Goal: Information Seeking & Learning: Learn about a topic

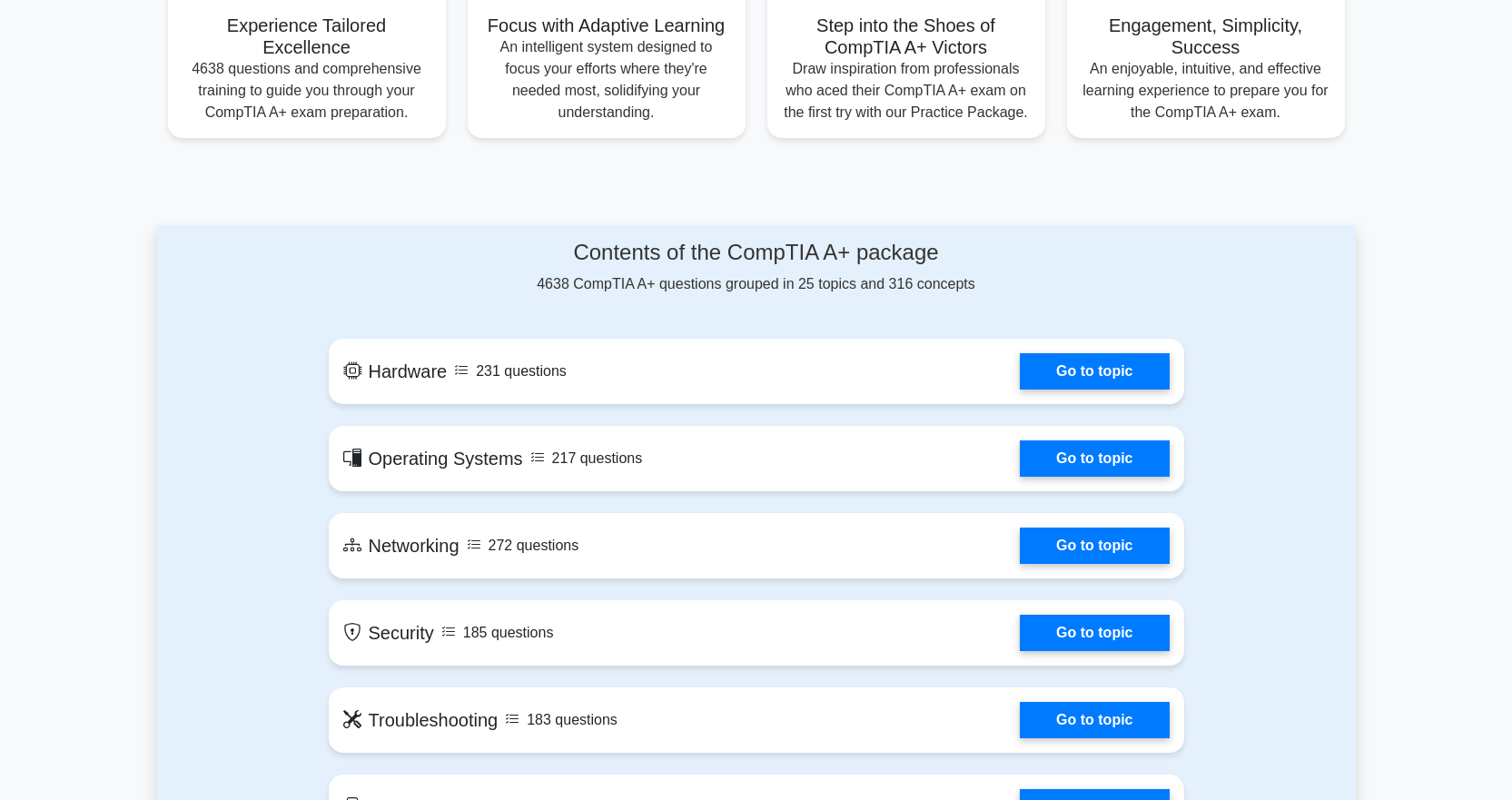
scroll to position [636, 0]
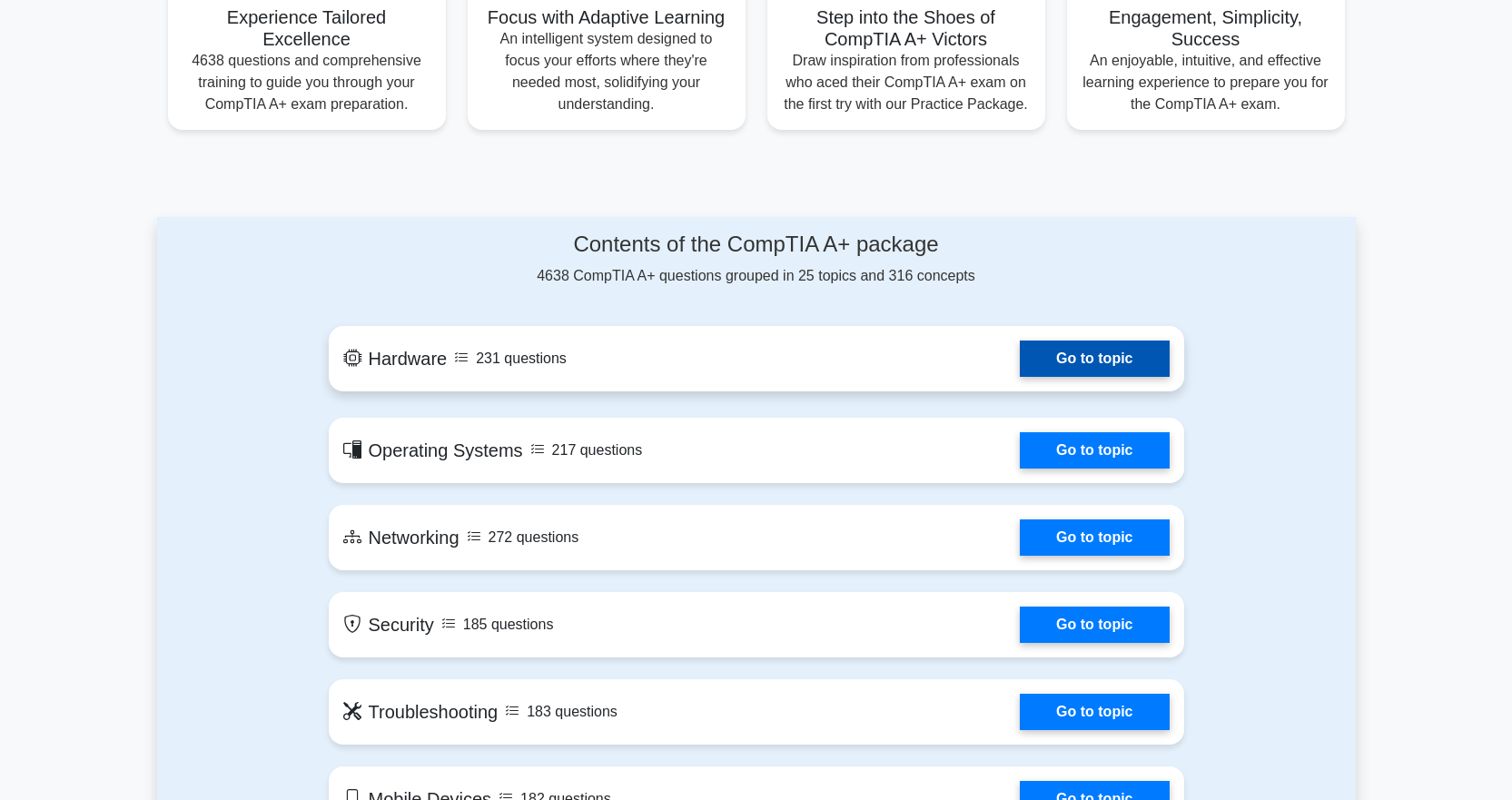
click at [1081, 352] on link "Go to topic" at bounding box center [1095, 359] width 149 height 36
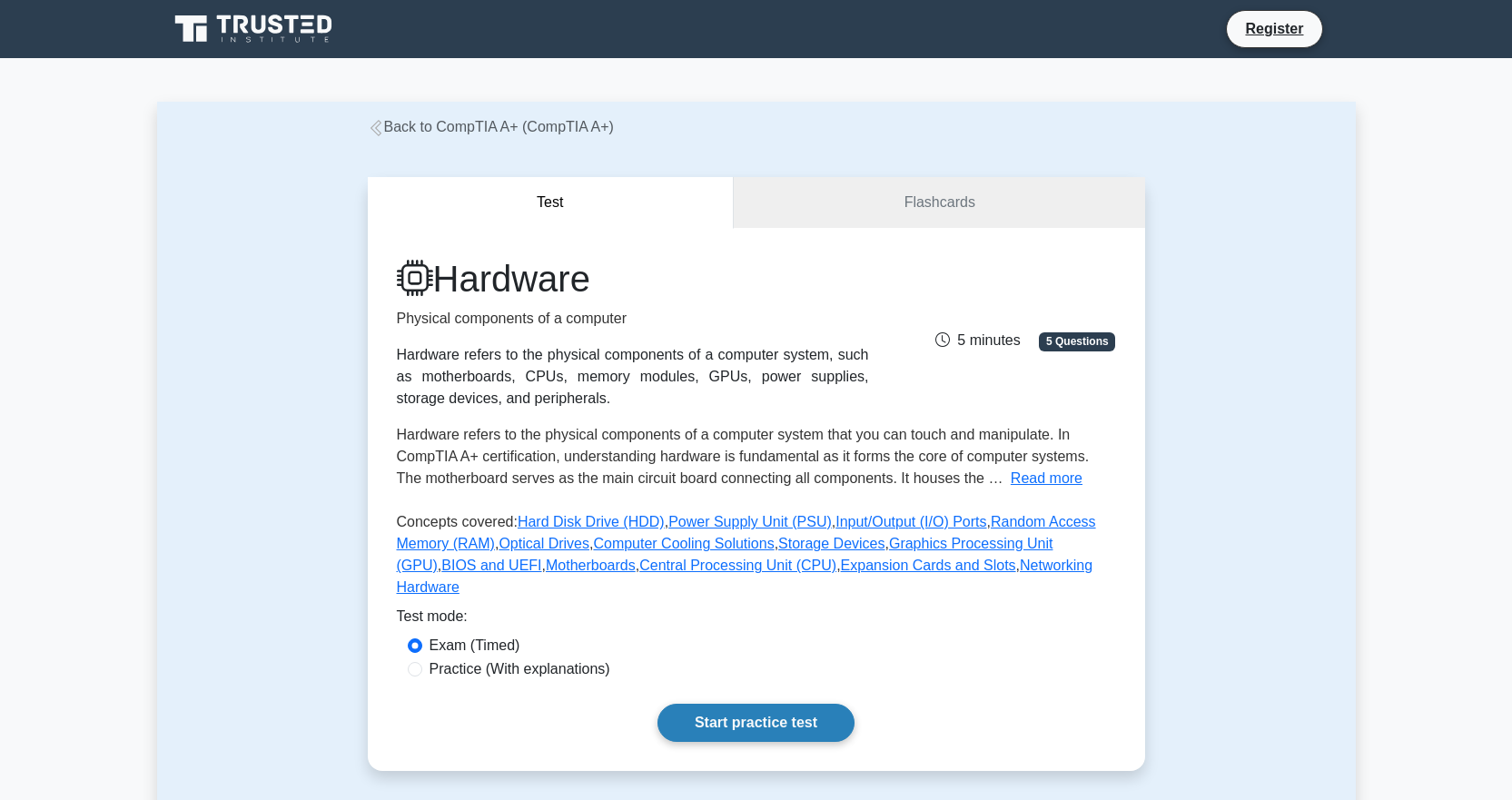
click at [802, 704] on link "Start practice test" at bounding box center [756, 723] width 197 height 38
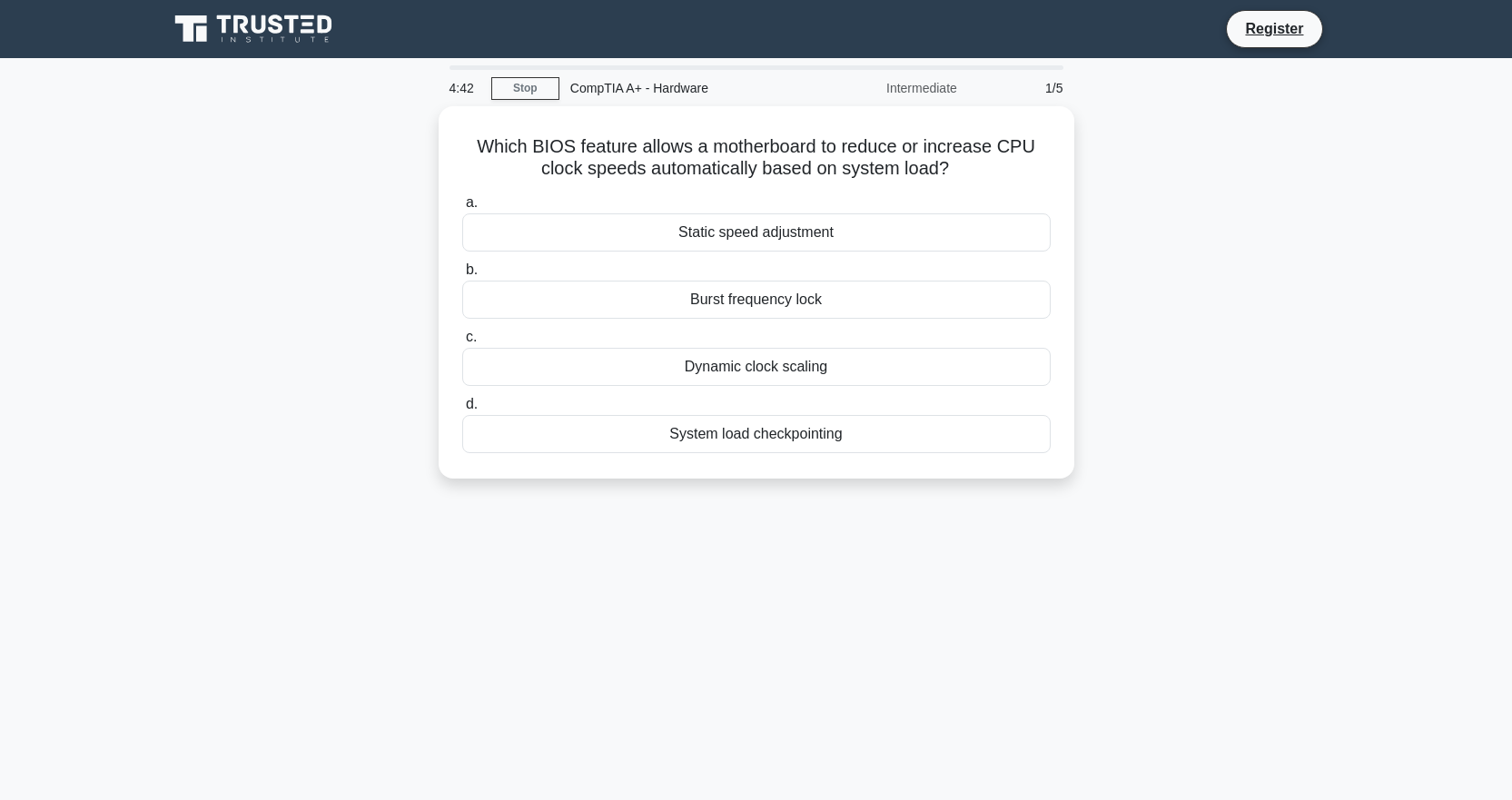
click at [911, 88] on div "Intermediate" at bounding box center [889, 88] width 159 height 36
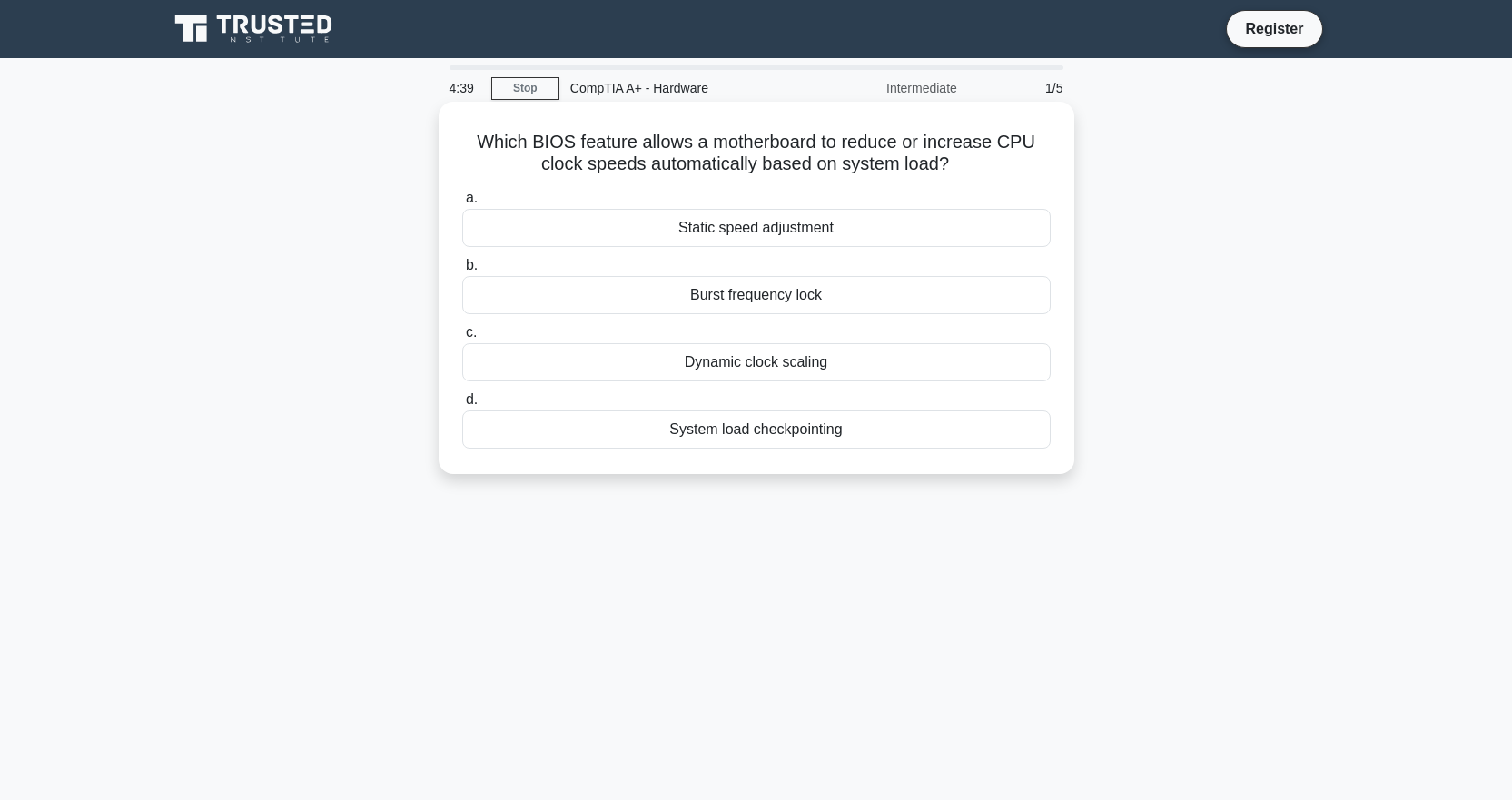
click at [826, 244] on div "Static speed adjustment" at bounding box center [756, 228] width 588 height 38
click at [463, 204] on input "a. Static speed adjustment" at bounding box center [463, 198] width 0 height 12
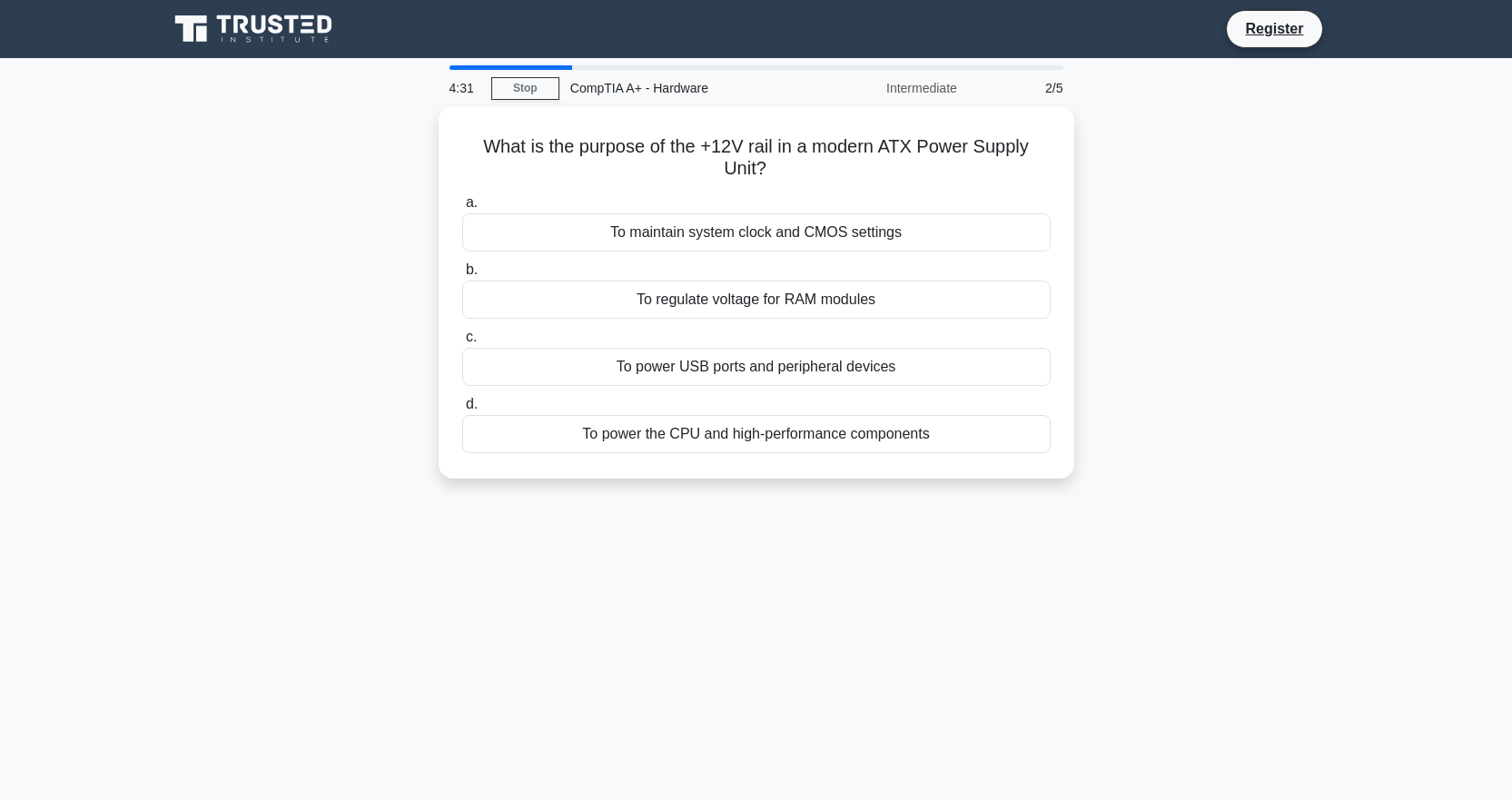
click at [826, 244] on div "To maintain system clock and CMOS settings" at bounding box center [756, 232] width 588 height 38
click at [463, 209] on input "a. To maintain system clock and CMOS settings" at bounding box center [463, 203] width 0 height 12
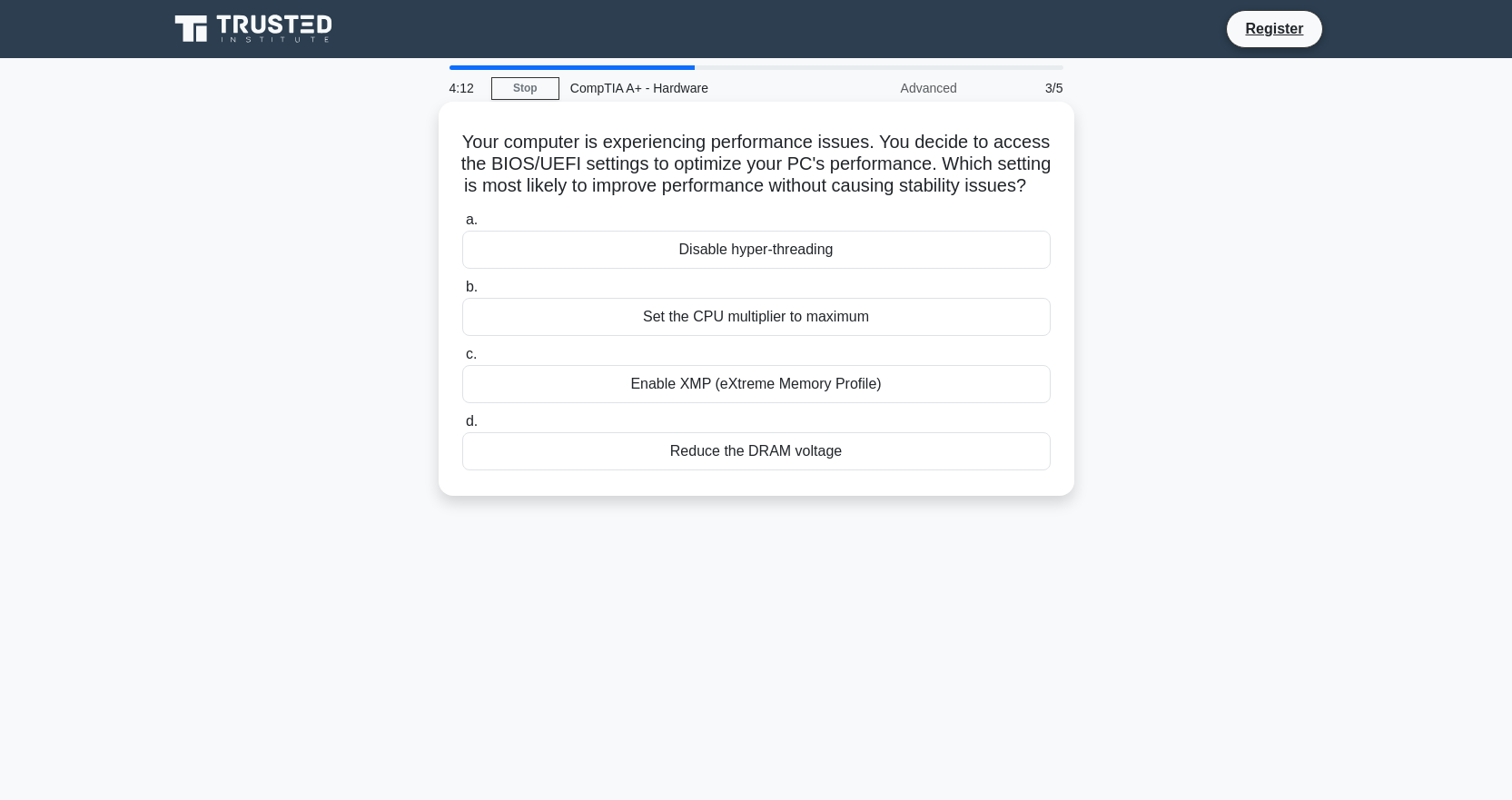
click at [804, 269] on div "Disable hyper-threading" at bounding box center [756, 249] width 588 height 38
click at [463, 226] on input "a. Disable hyper-threading" at bounding box center [463, 220] width 0 height 12
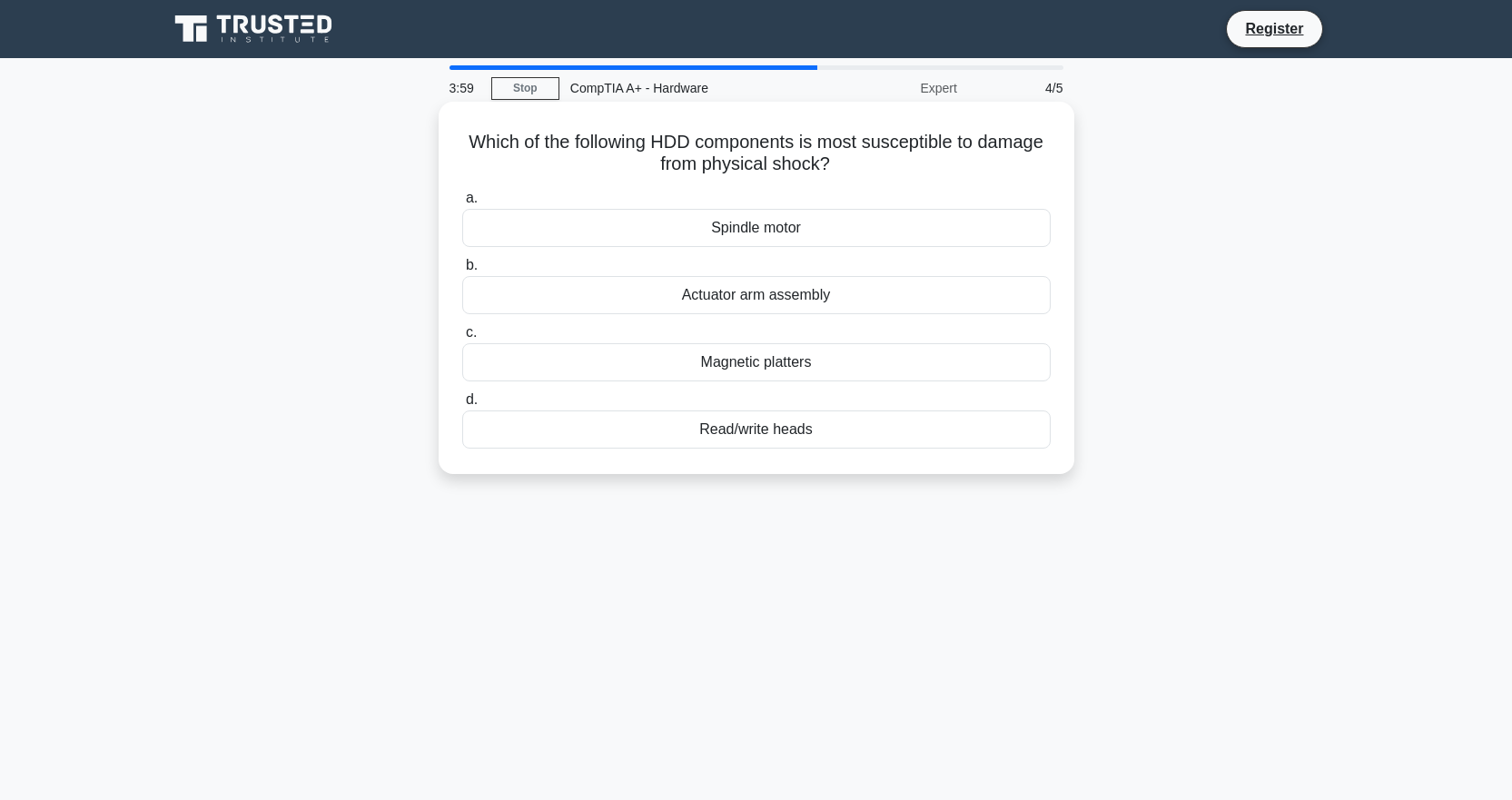
click at [725, 242] on div "Spindle motor" at bounding box center [756, 228] width 588 height 38
click at [463, 204] on input "a. Spindle motor" at bounding box center [463, 198] width 0 height 12
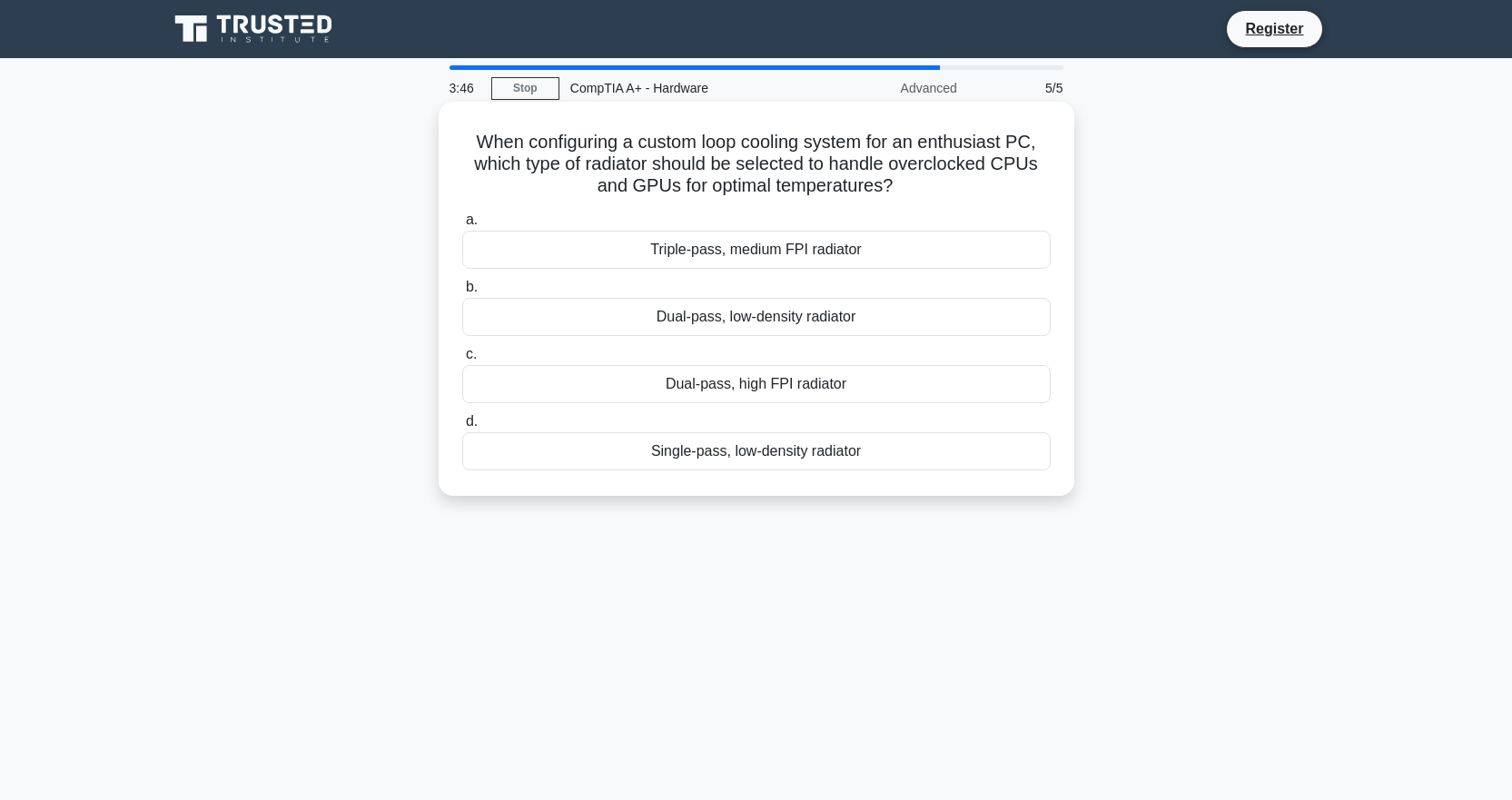
click at [724, 246] on div "Triple-pass, medium FPI radiator" at bounding box center [756, 249] width 588 height 38
click at [463, 226] on input "a. Triple-pass, medium FPI radiator" at bounding box center [463, 220] width 0 height 12
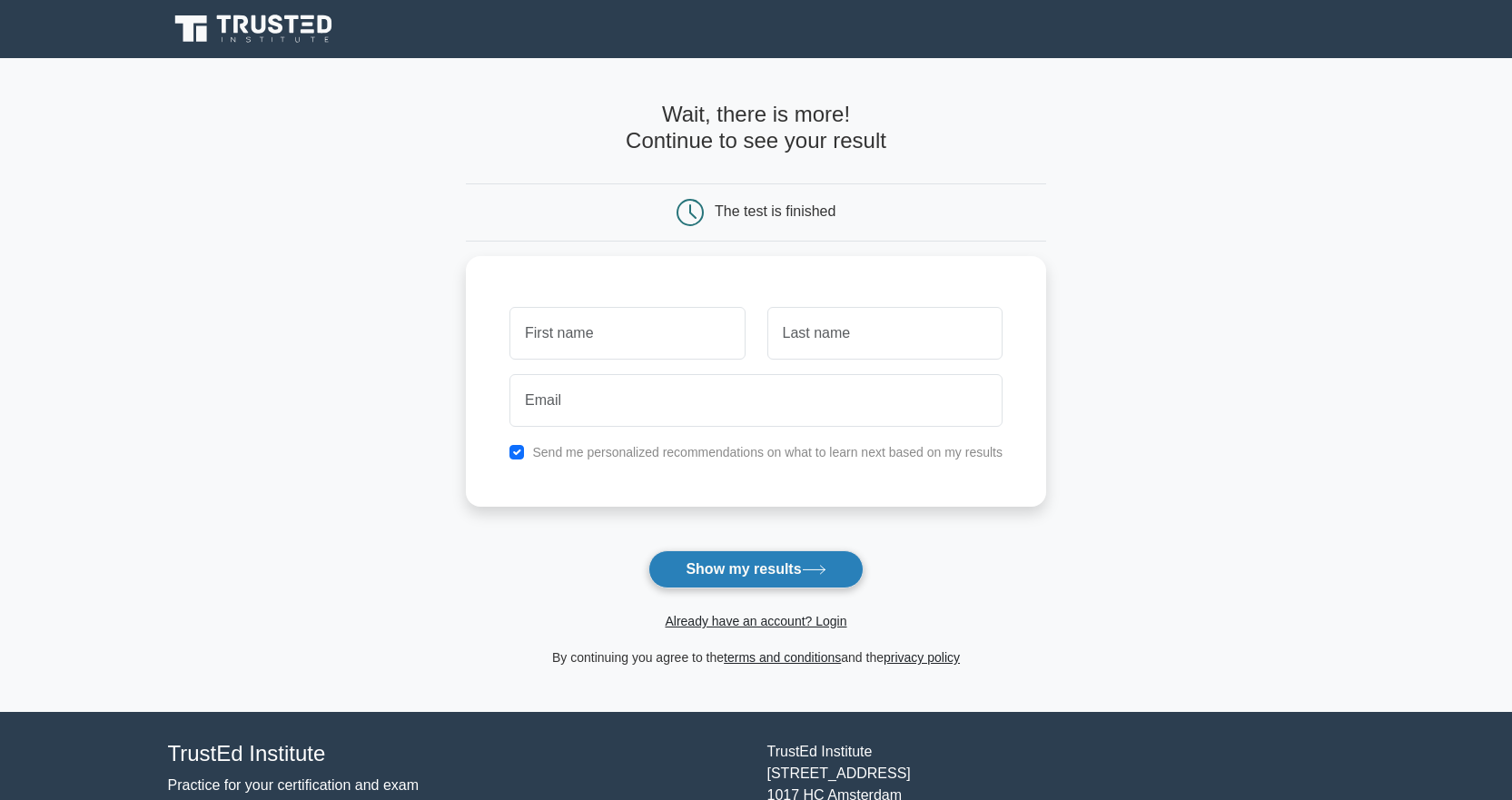
click at [792, 552] on button "Show my results" at bounding box center [756, 570] width 214 height 38
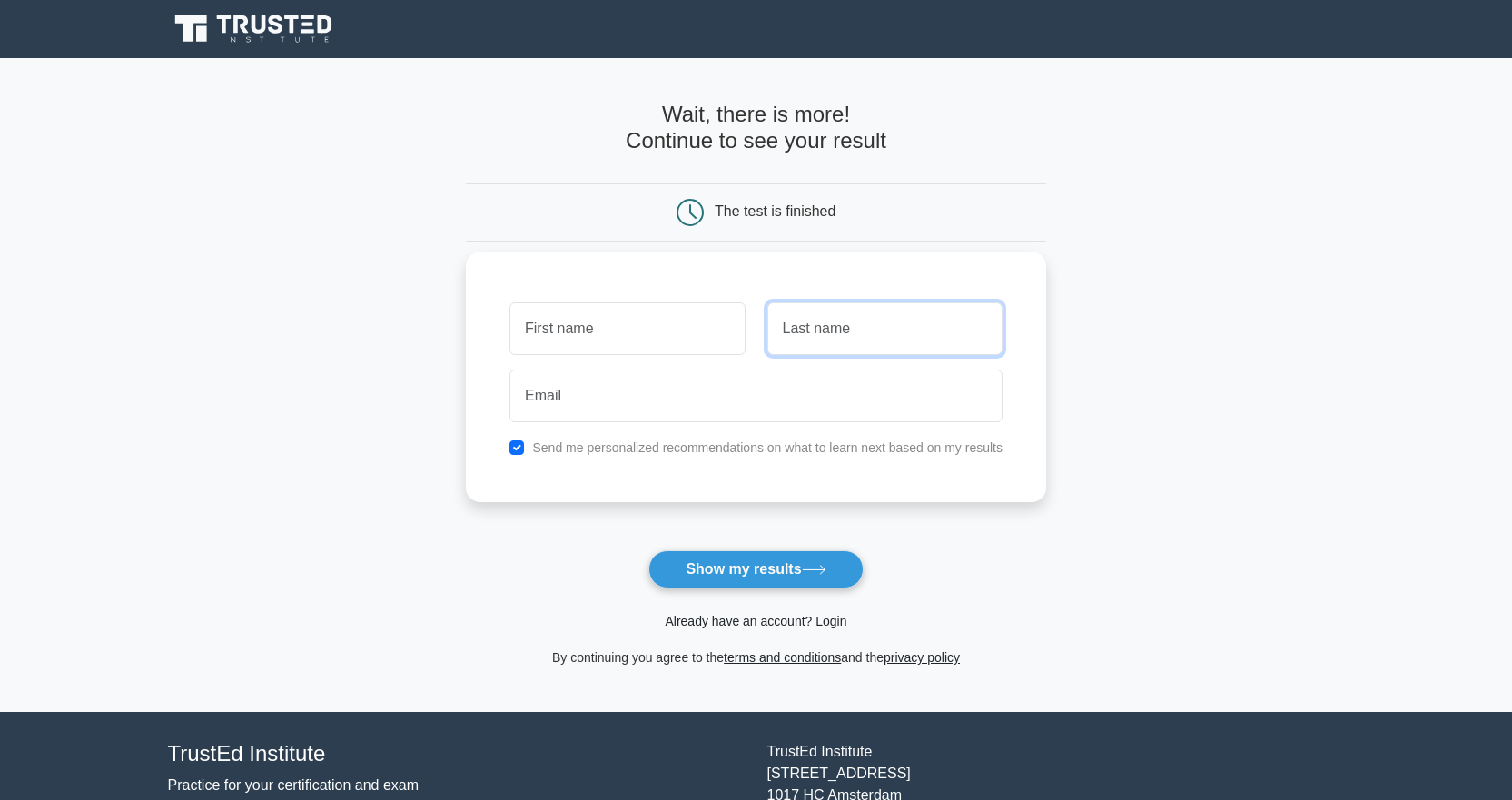
click at [782, 354] on input "text" at bounding box center [885, 329] width 235 height 53
click at [745, 339] on input "text" at bounding box center [627, 329] width 235 height 53
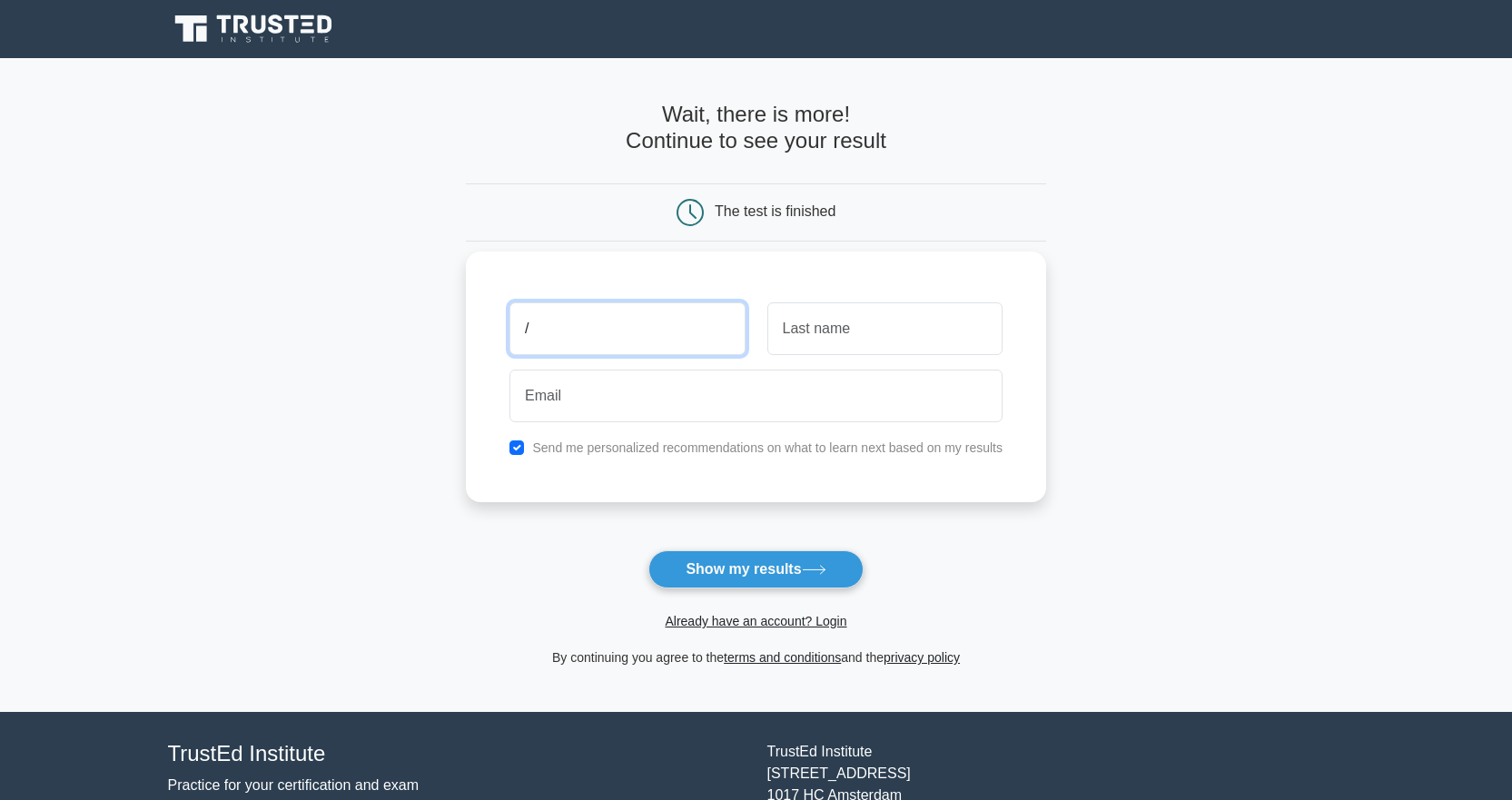
type input "/."
click at [864, 338] on input "text" at bounding box center [885, 329] width 235 height 53
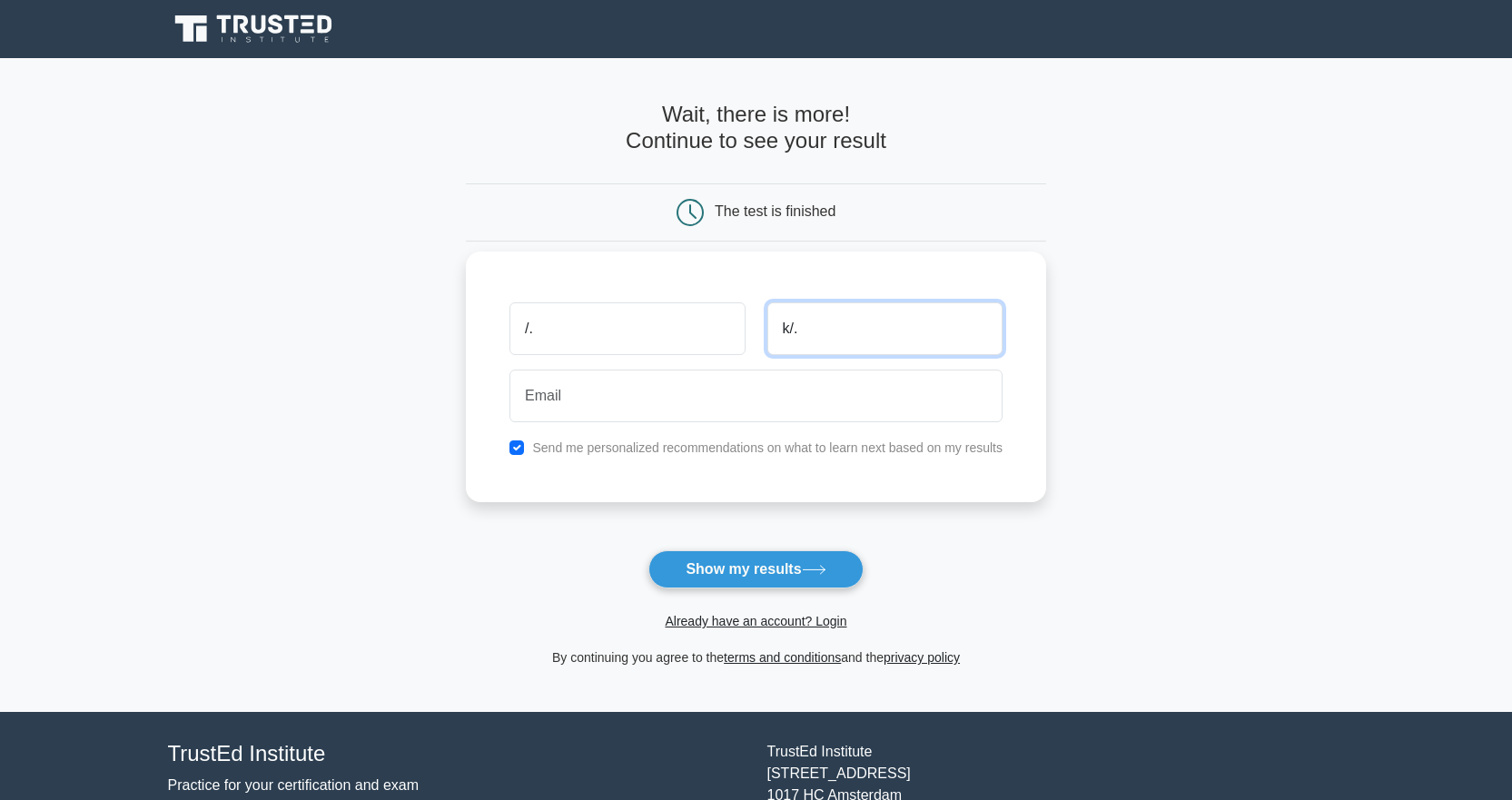
type input "k/."
click at [718, 366] on div at bounding box center [756, 396] width 515 height 67
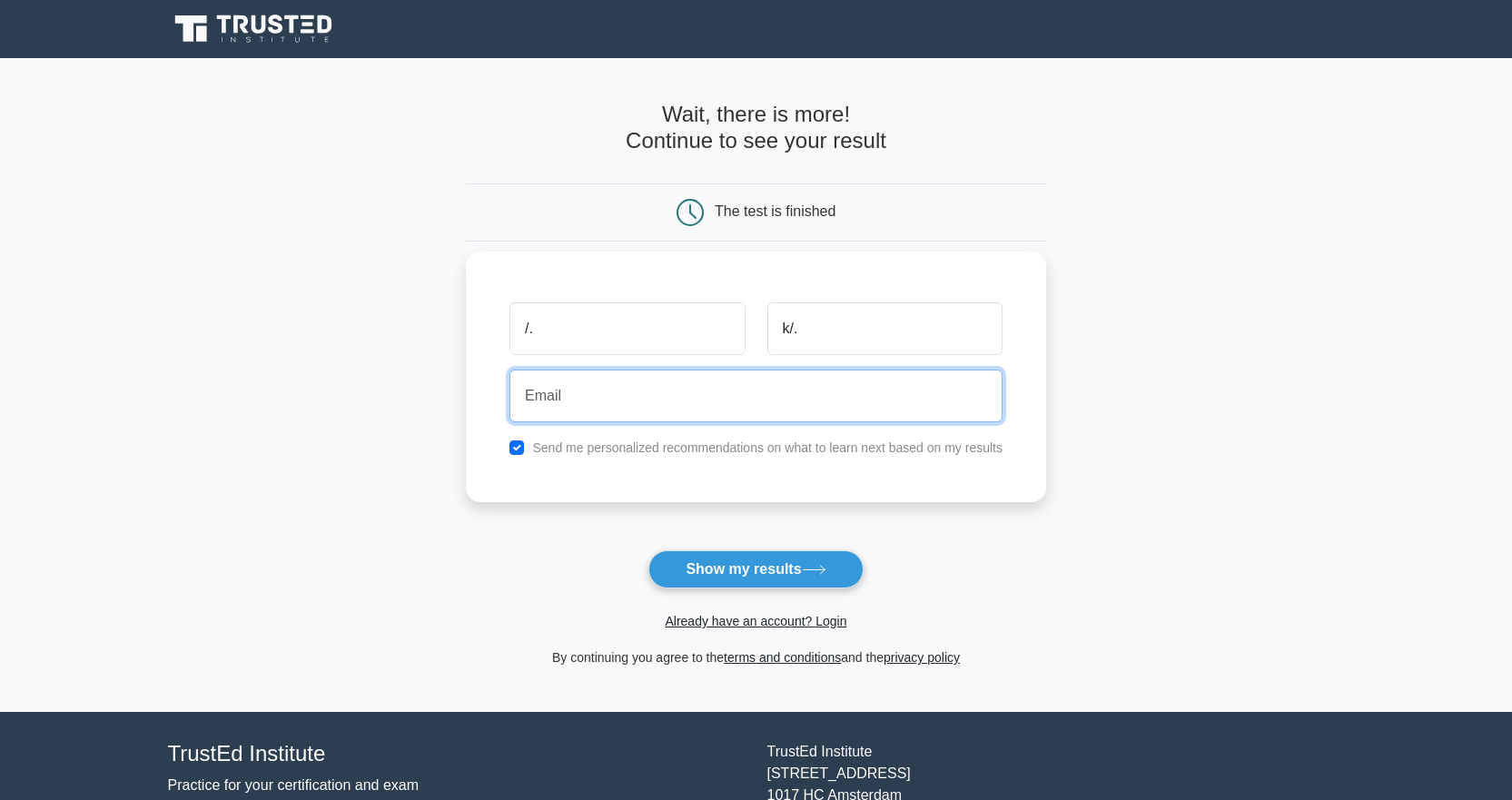
click at [723, 388] on input "email" at bounding box center [756, 396] width 493 height 53
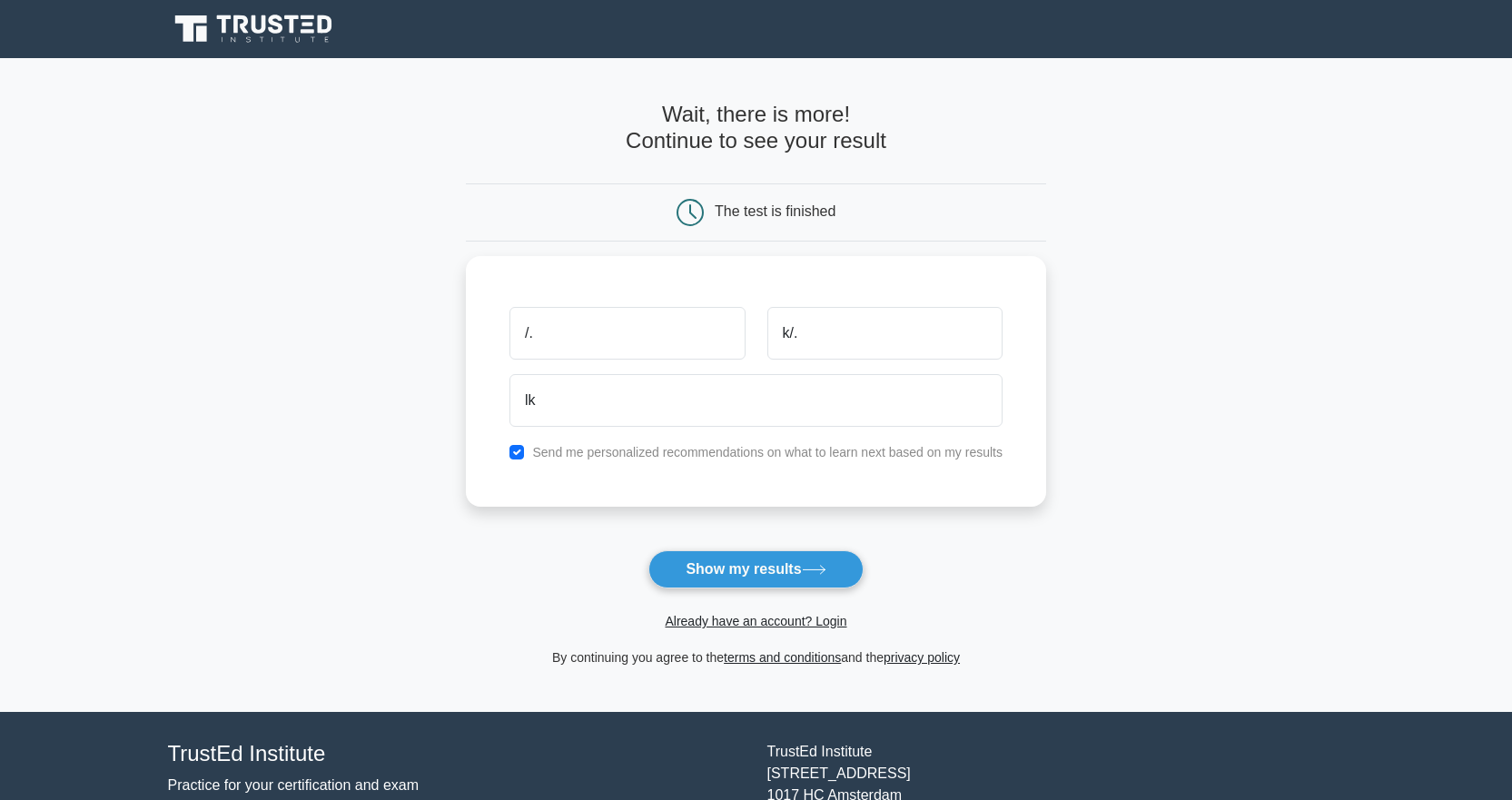
click at [737, 540] on form "Wait, there is more! Continue to see your result The test is finished /. k/. lk" at bounding box center [756, 385] width 581 height 567
click at [741, 567] on button "Show my results" at bounding box center [756, 570] width 214 height 38
click at [677, 383] on input "lk" at bounding box center [756, 396] width 493 height 53
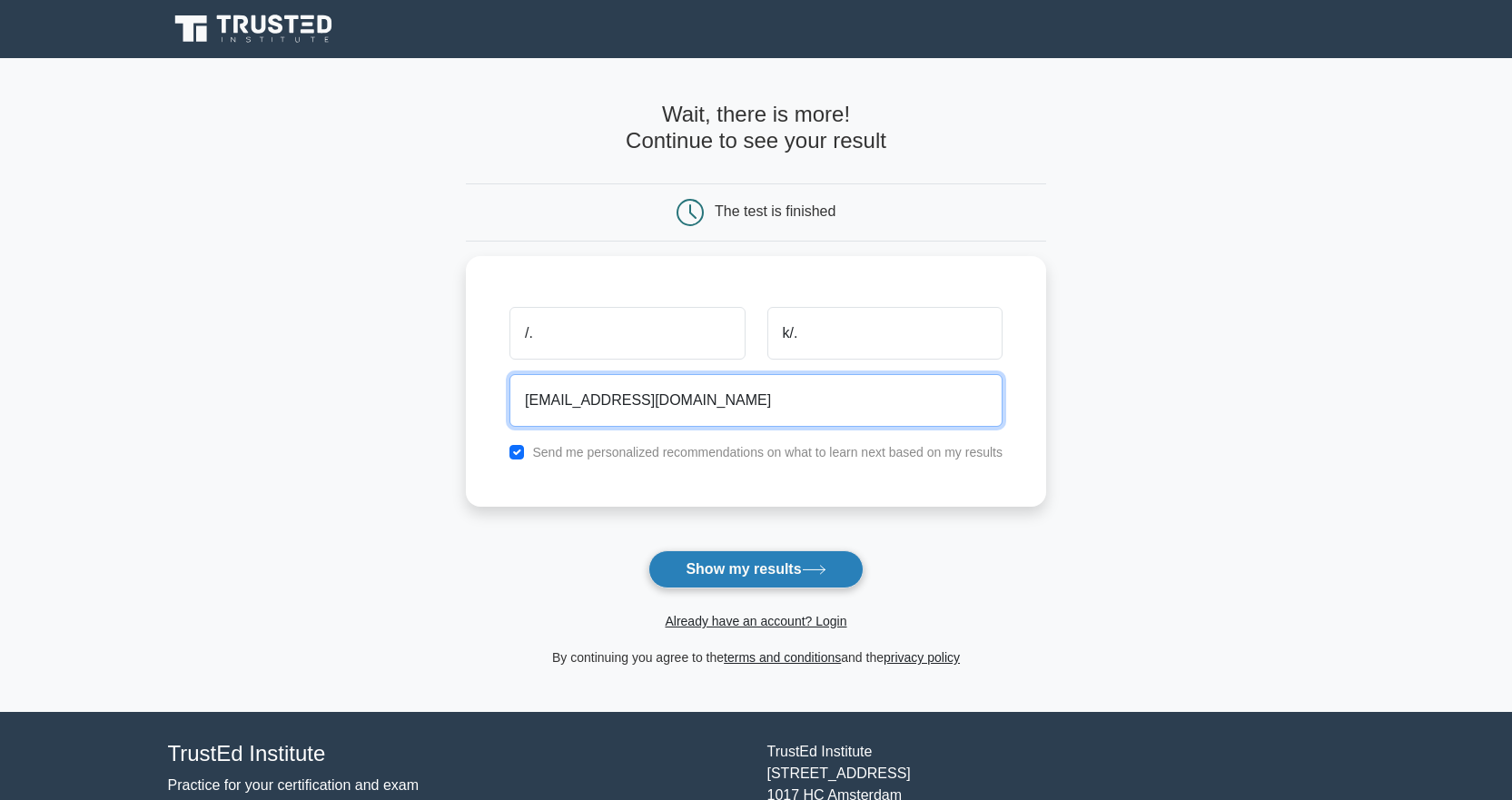
type input "lk@sg.com"
click at [720, 577] on button "Show my results" at bounding box center [756, 570] width 214 height 38
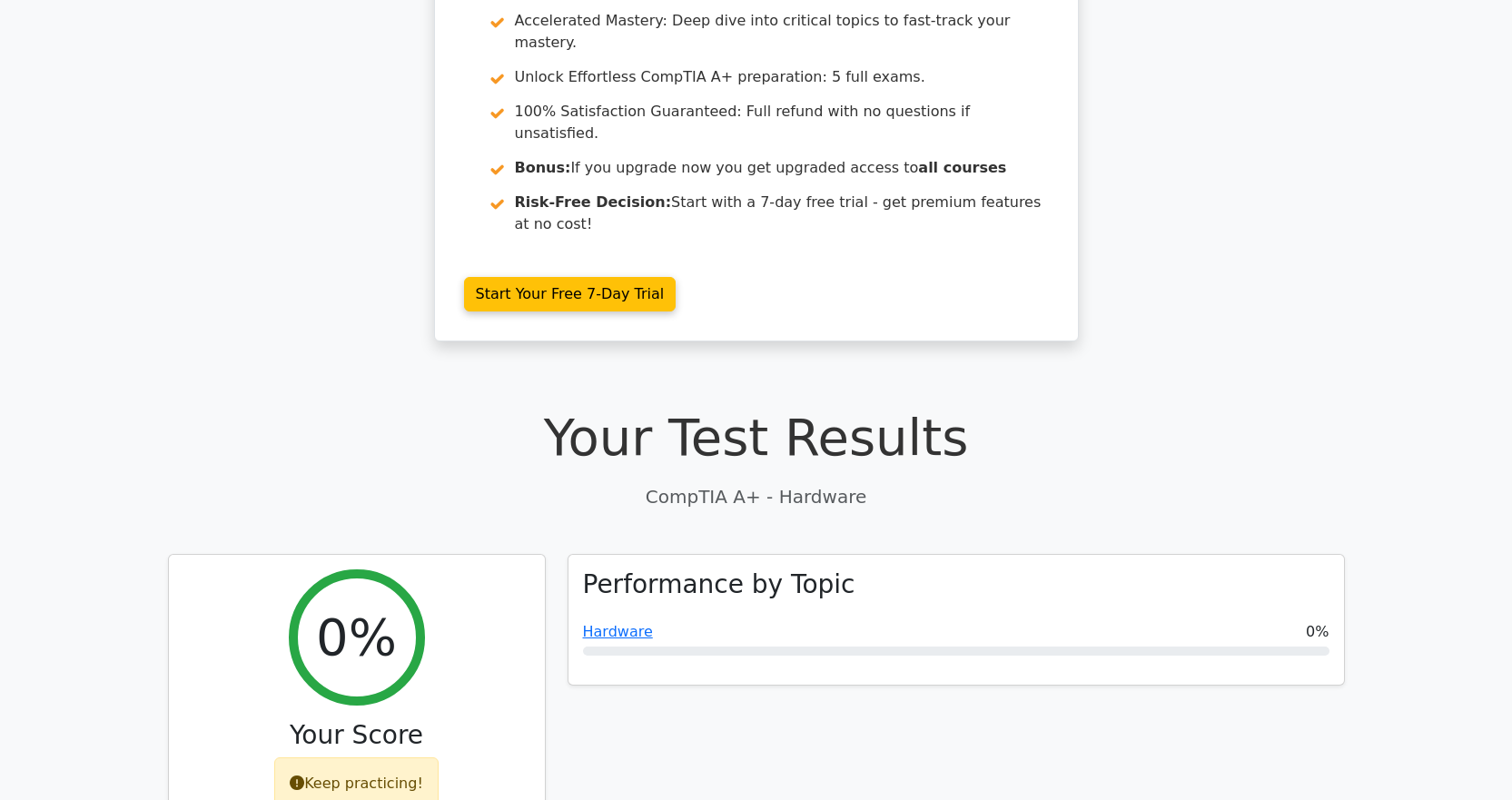
scroll to position [454, 0]
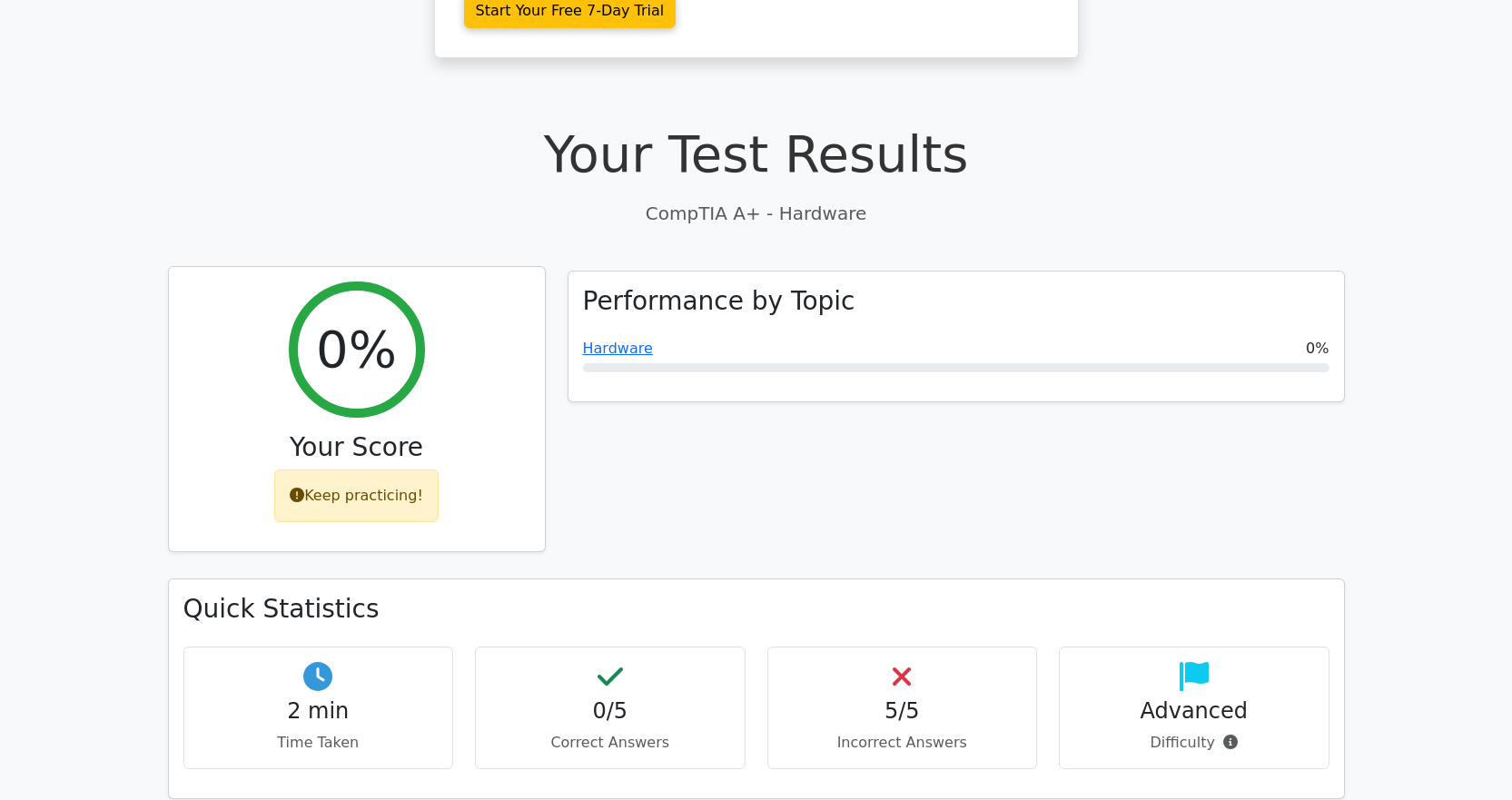
click at [330, 469] on div "Keep practicing!" at bounding box center [356, 496] width 164 height 53
click at [310, 469] on div "Keep practicing!" at bounding box center [356, 496] width 164 height 53
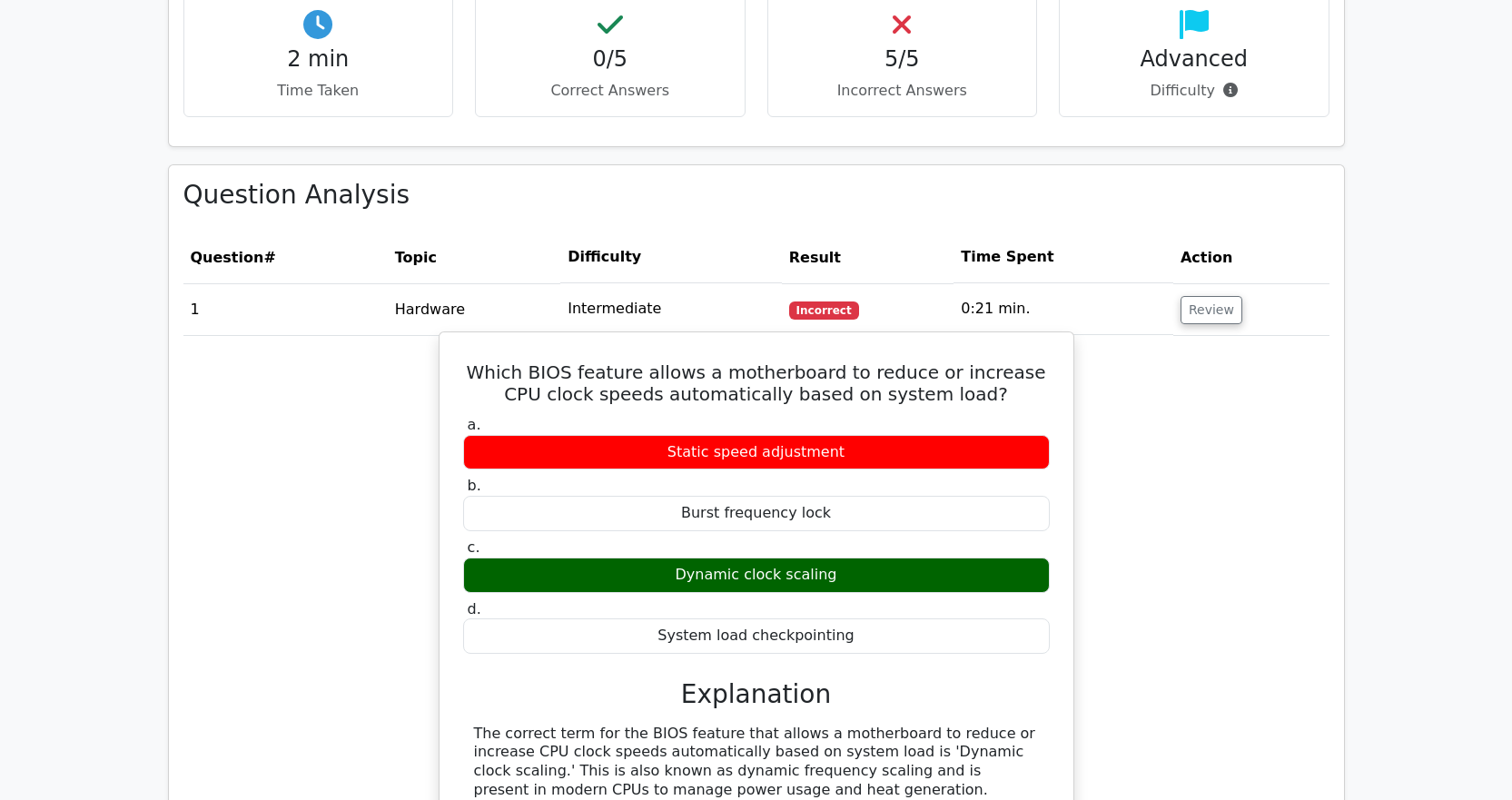
scroll to position [1181, 0]
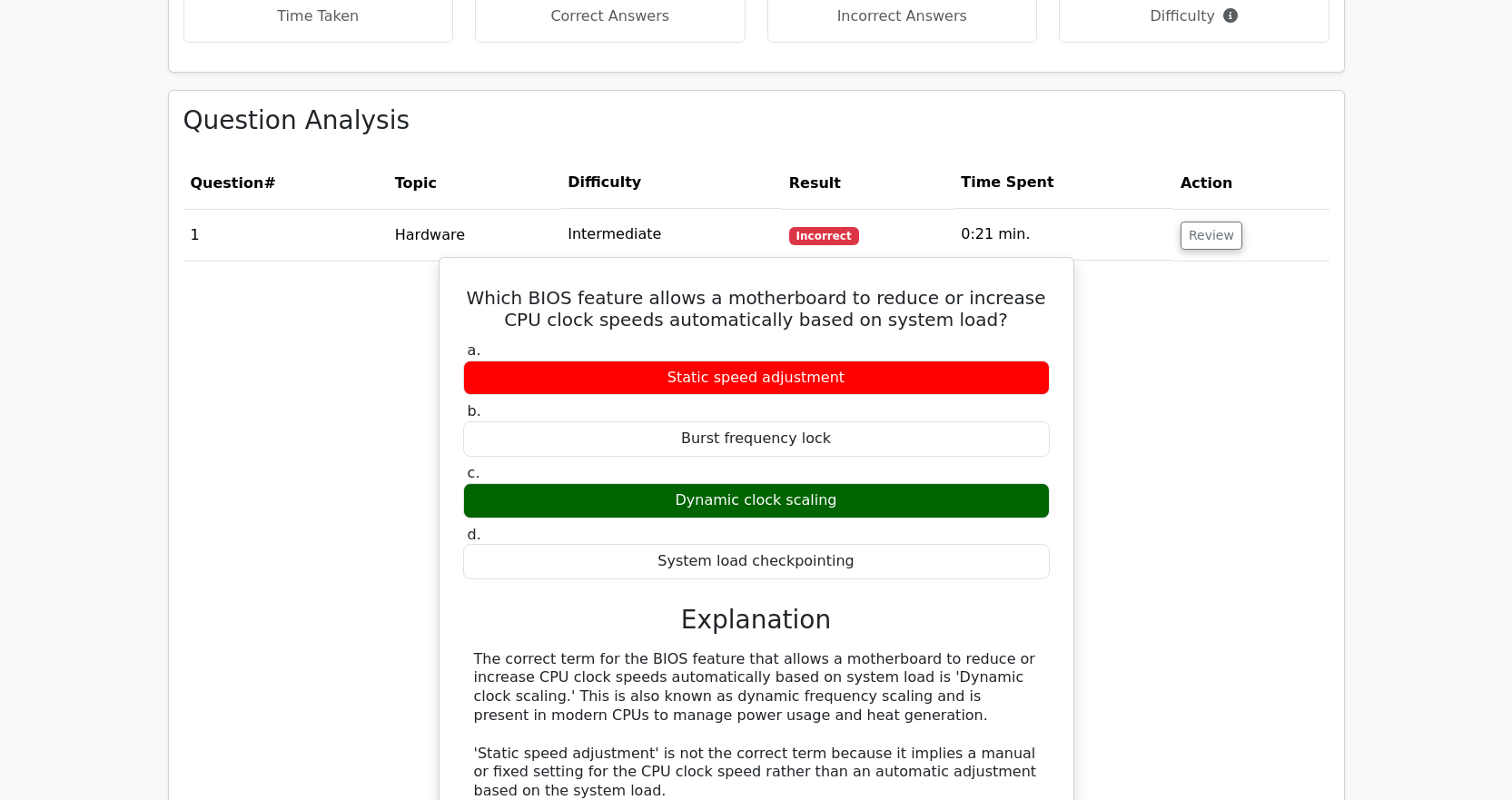
click at [743, 361] on div "Static speed adjustment" at bounding box center [756, 379] width 586 height 36
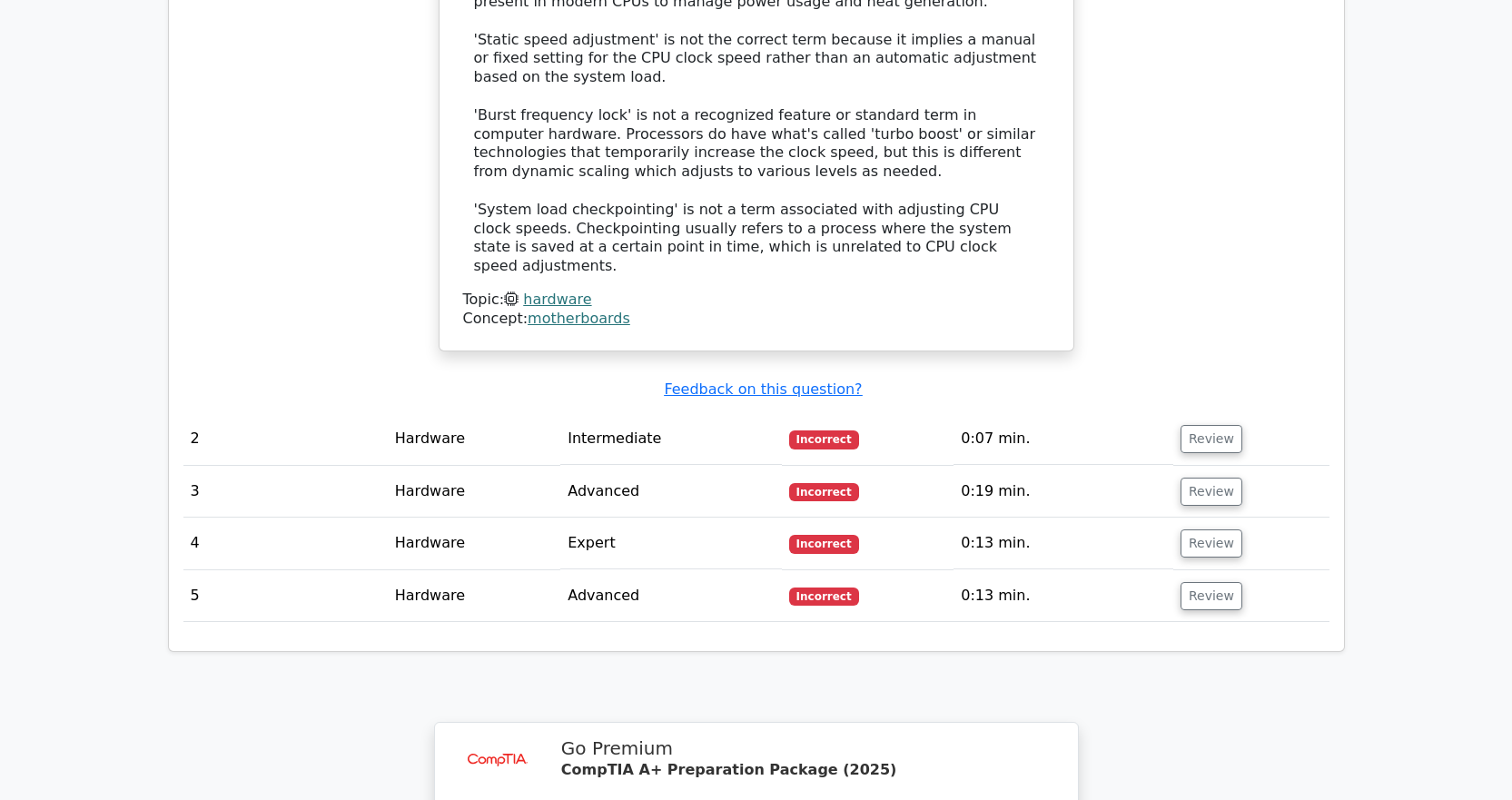
scroll to position [1908, 0]
